Goal: Navigation & Orientation: Understand site structure

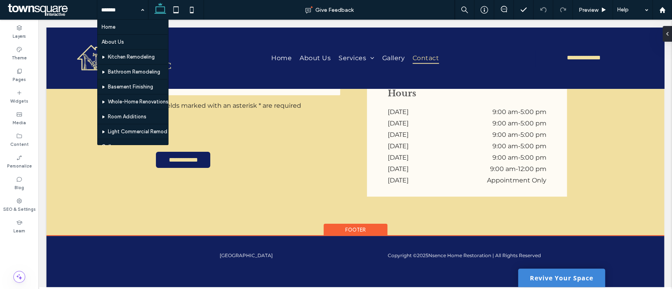
scroll to position [425, 0]
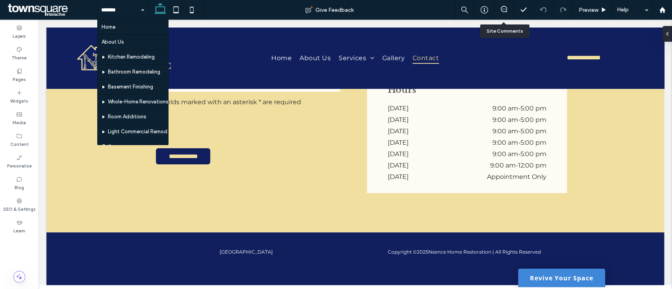
click at [506, 17] on div at bounding box center [504, 10] width 20 height 20
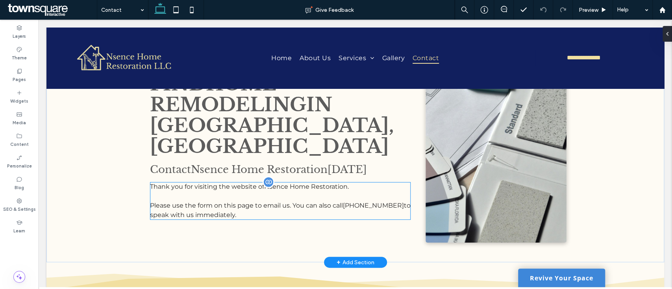
scroll to position [0, 0]
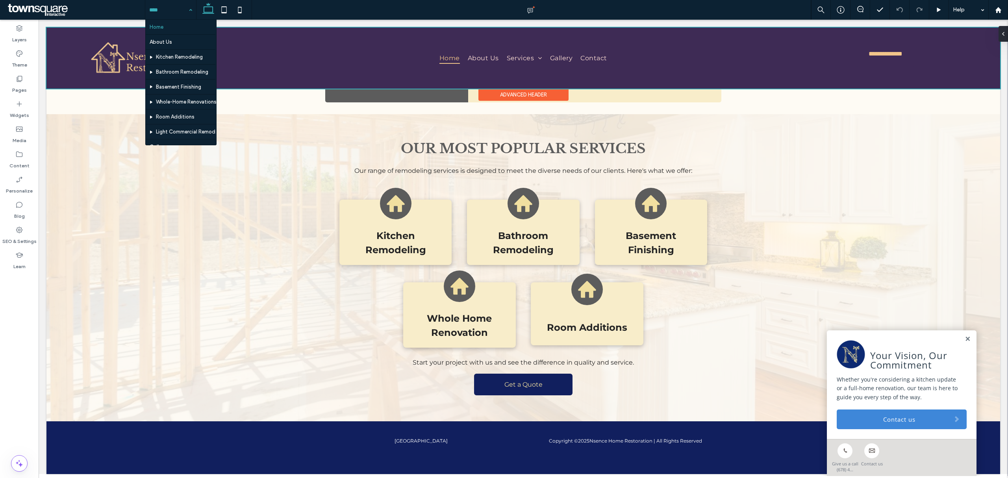
scroll to position [939, 0]
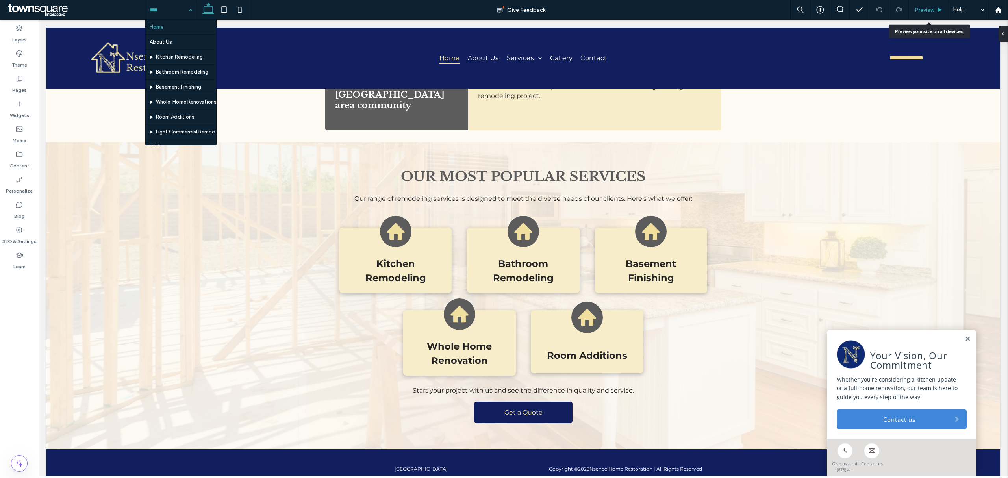
click at [671, 9] on span "Preview" at bounding box center [924, 10] width 20 height 7
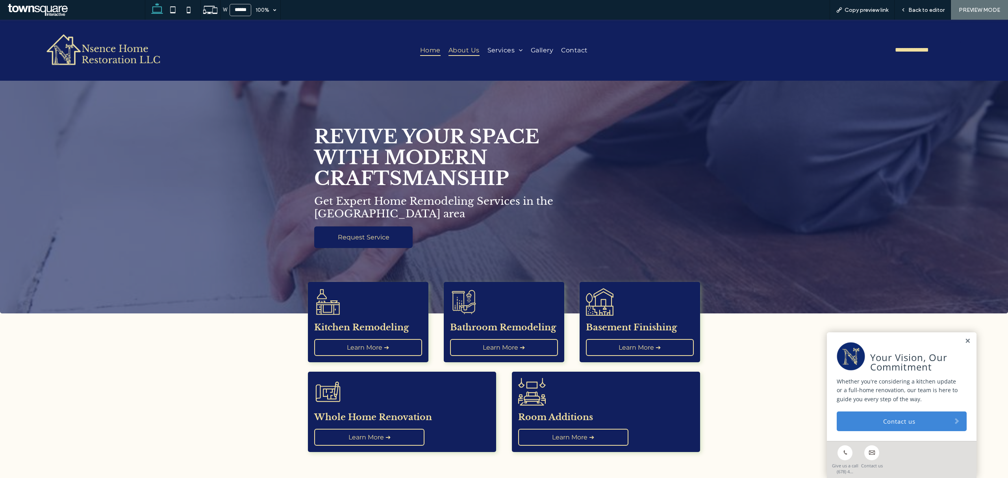
click at [465, 50] on span "About Us" at bounding box center [463, 49] width 31 height 11
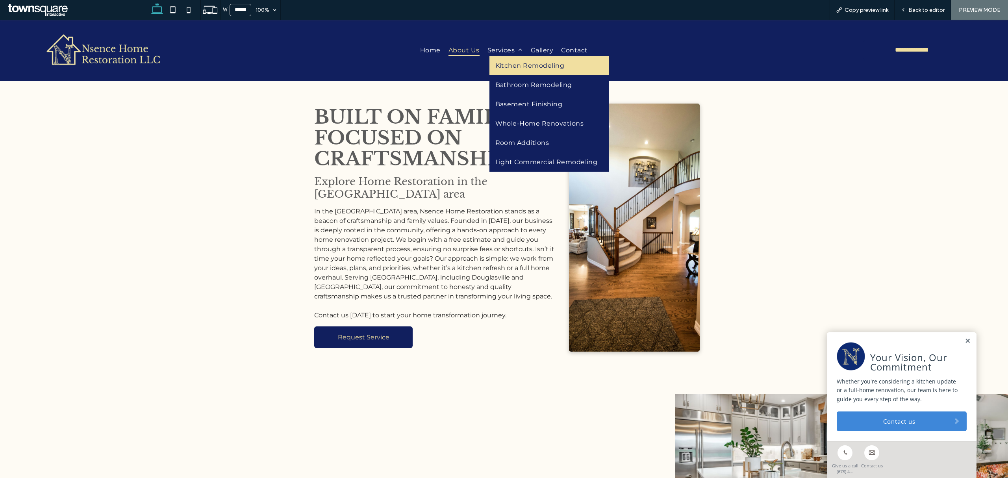
click at [495, 65] on span "Kitchen Remodeling" at bounding box center [529, 65] width 69 height 7
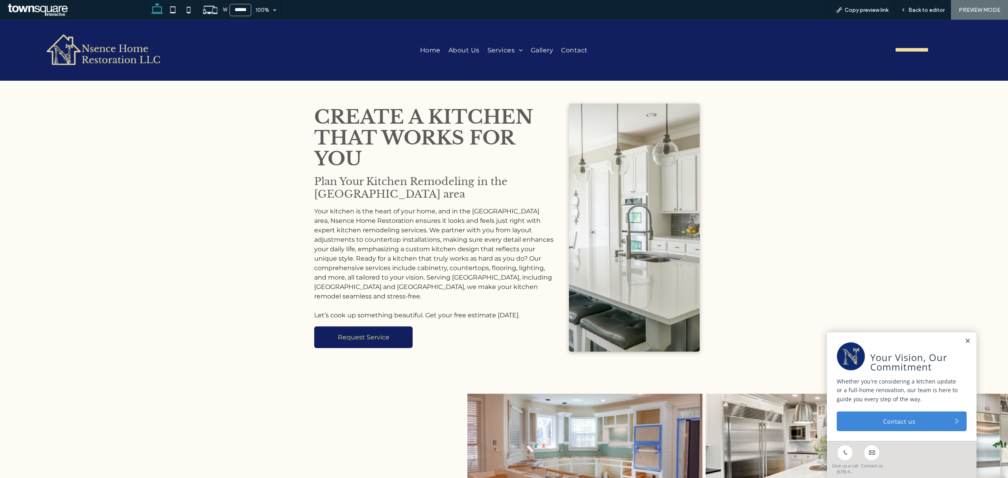
scroll to position [52, 0]
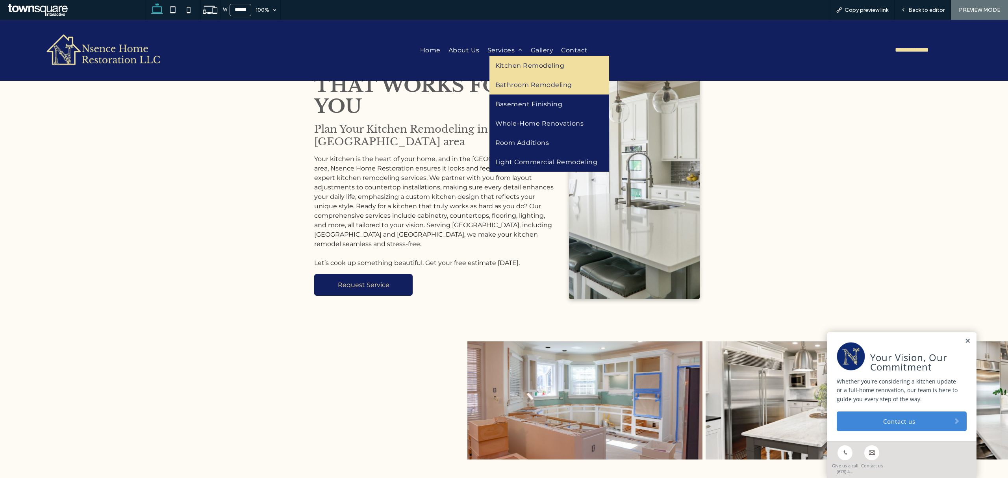
click at [531, 89] on span "Bathroom Remodeling" at bounding box center [533, 84] width 77 height 7
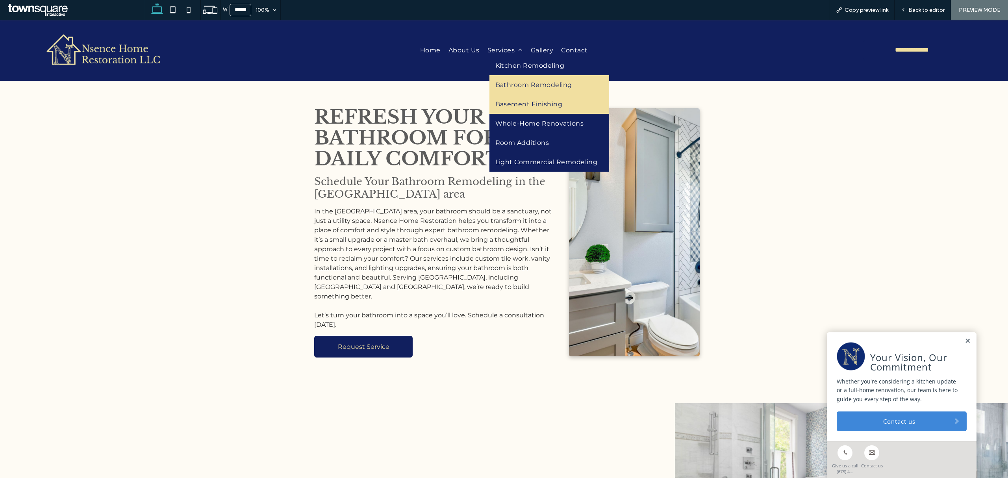
click at [528, 113] on link "Basement Finishing" at bounding box center [549, 103] width 120 height 19
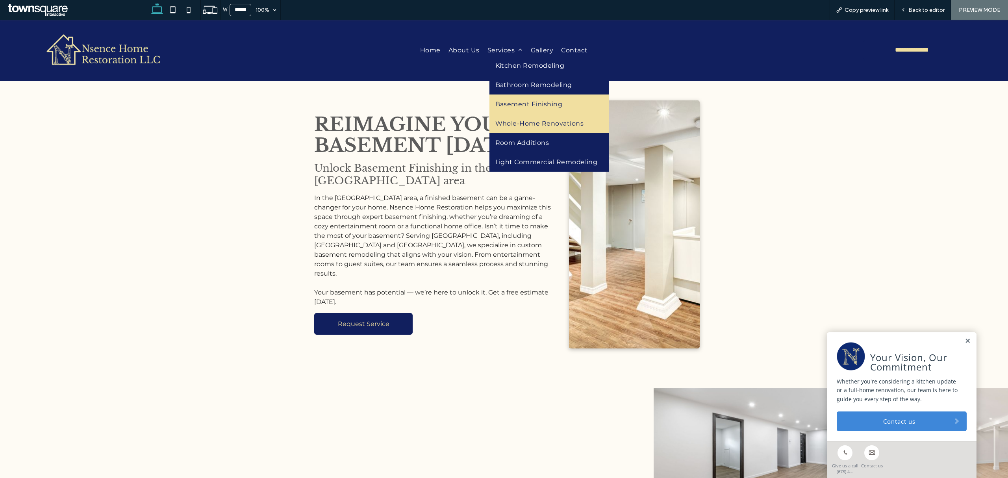
click at [512, 125] on span "Whole-Home Renovations" at bounding box center [539, 123] width 89 height 7
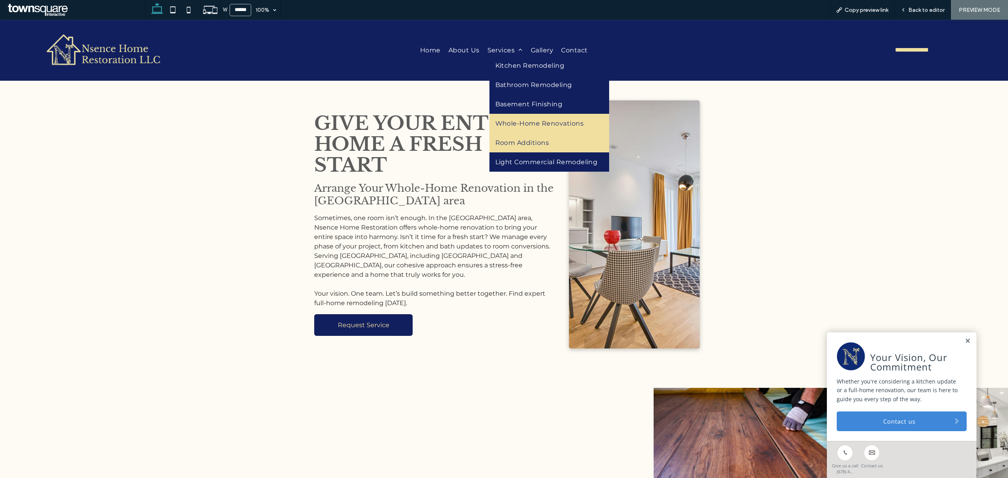
click at [518, 150] on link "Room Additions" at bounding box center [549, 142] width 120 height 19
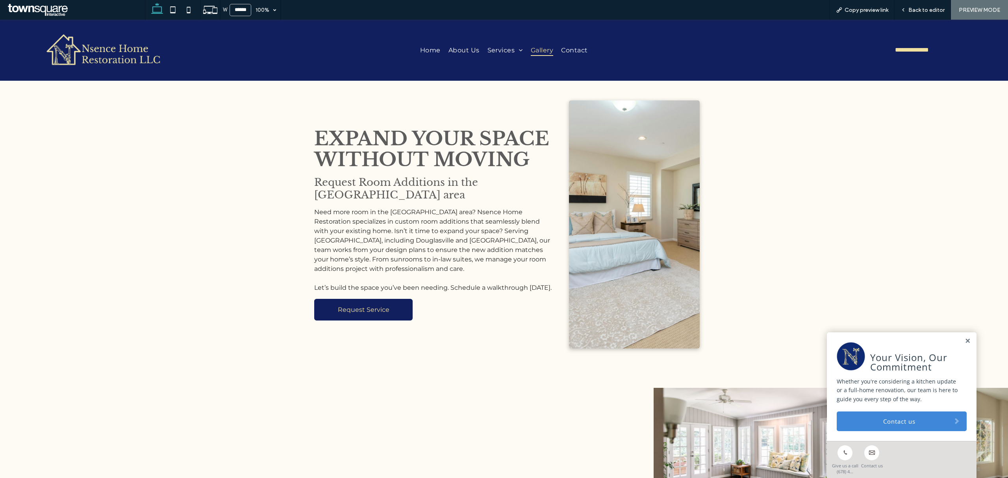
click at [540, 55] on span "Gallery" at bounding box center [542, 49] width 22 height 11
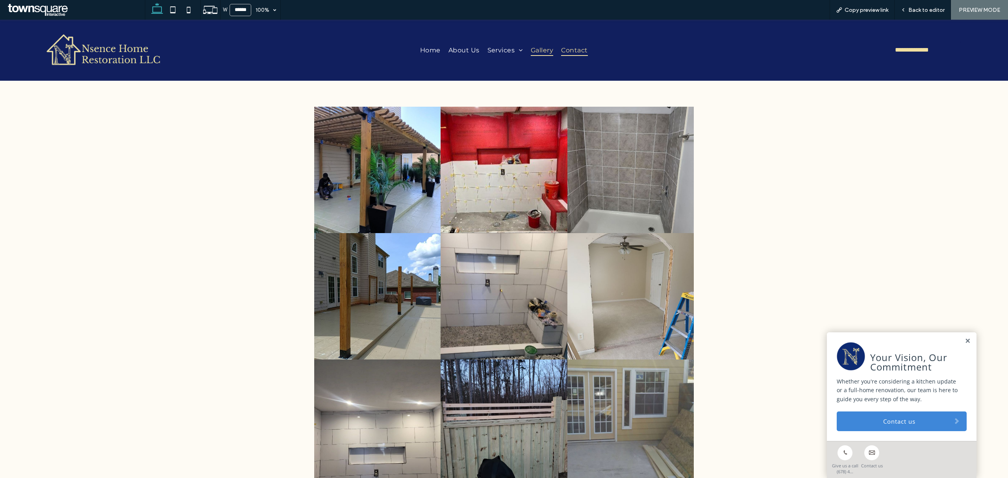
click at [557, 48] on link "Contact" at bounding box center [574, 49] width 34 height 11
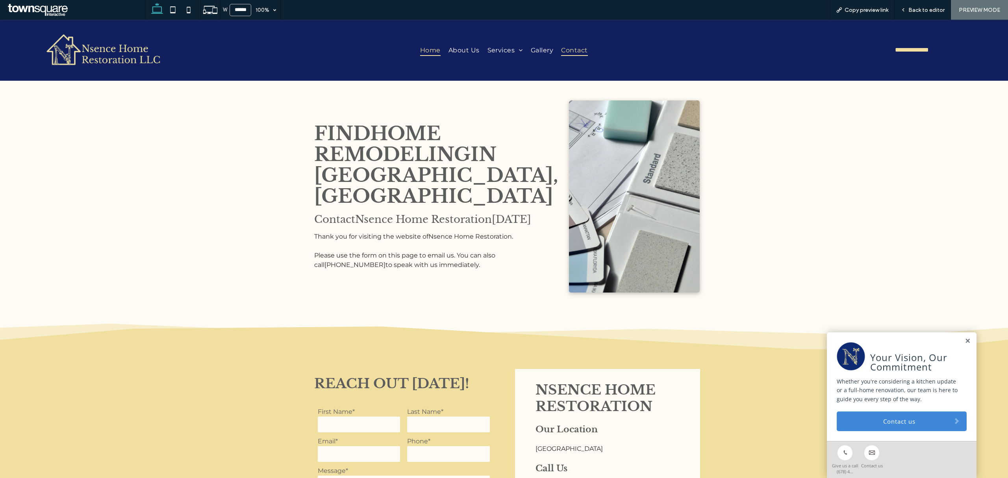
click at [432, 55] on span "Home" at bounding box center [430, 49] width 20 height 11
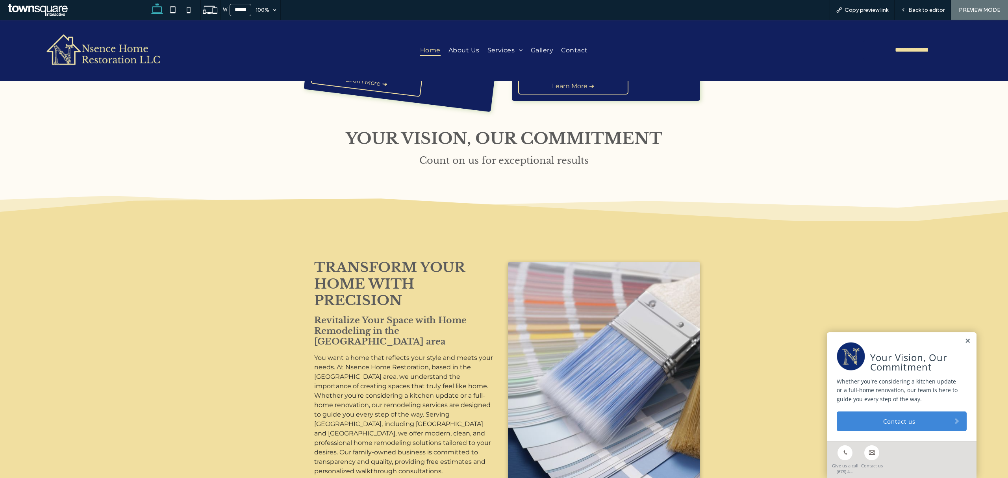
scroll to position [367, 0]
